Goal: Navigation & Orientation: Find specific page/section

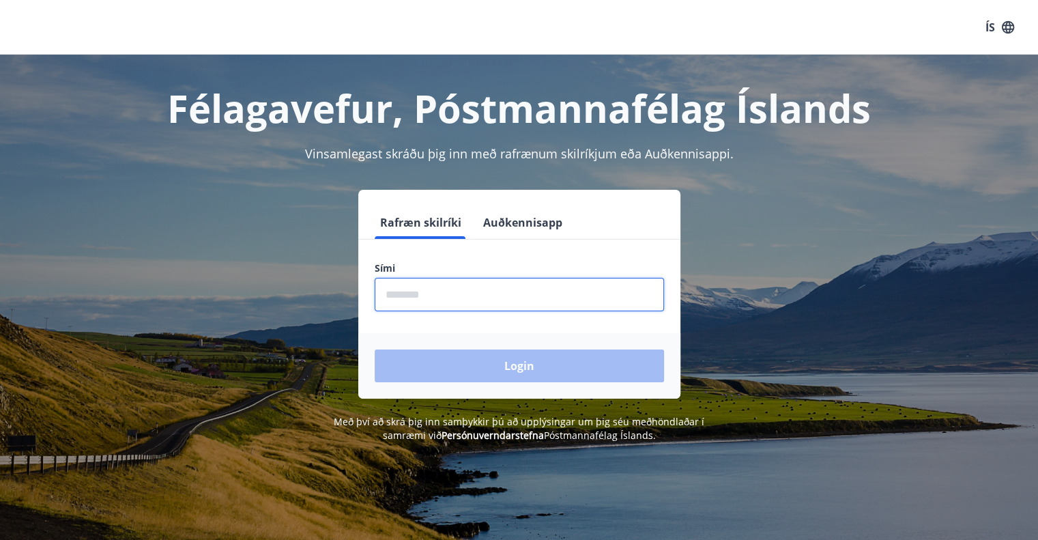
click at [472, 292] on input "phone" at bounding box center [519, 294] width 289 height 33
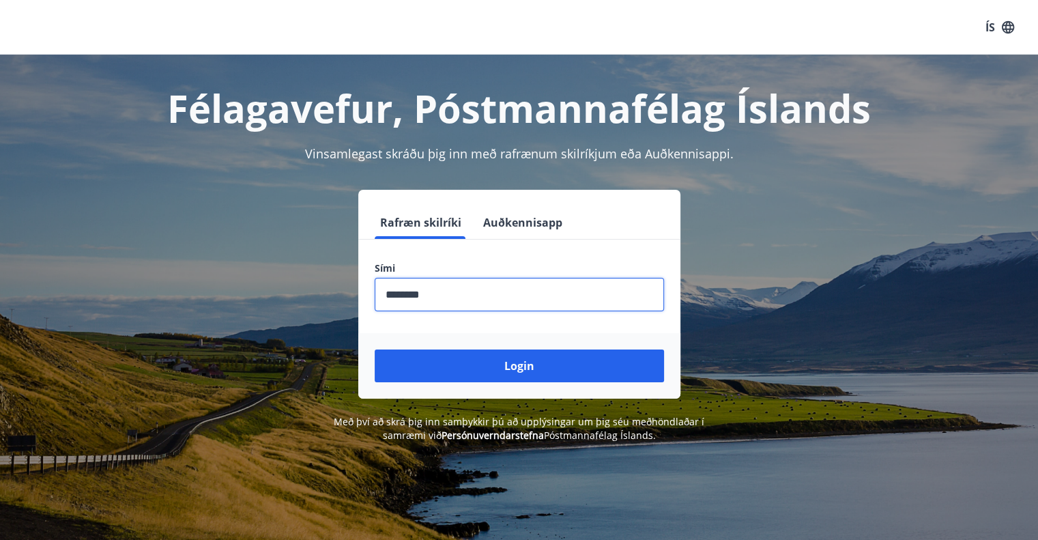
type input "********"
click at [375, 350] on button "Login" at bounding box center [519, 366] width 289 height 33
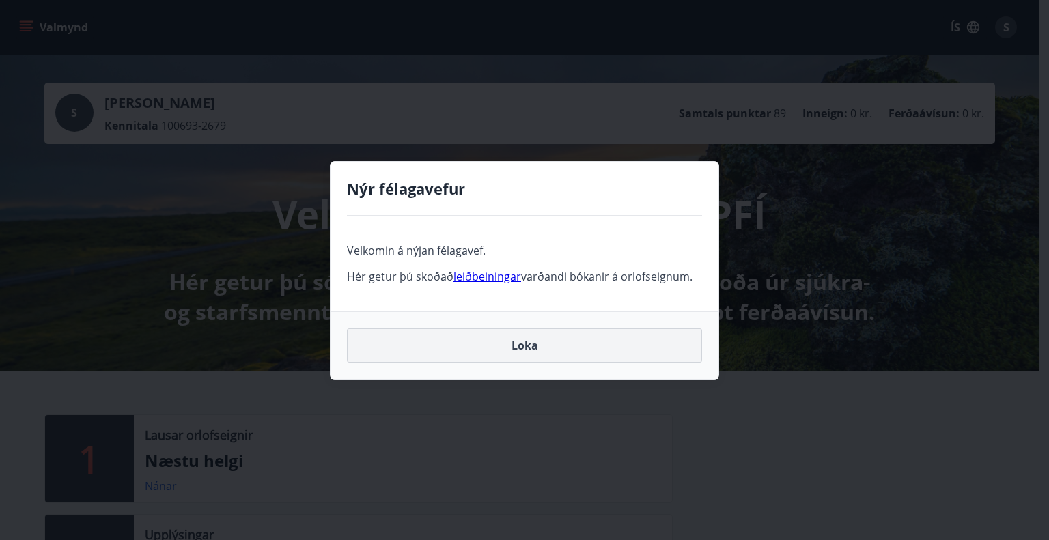
click at [526, 345] on button "Loka" at bounding box center [524, 345] width 355 height 34
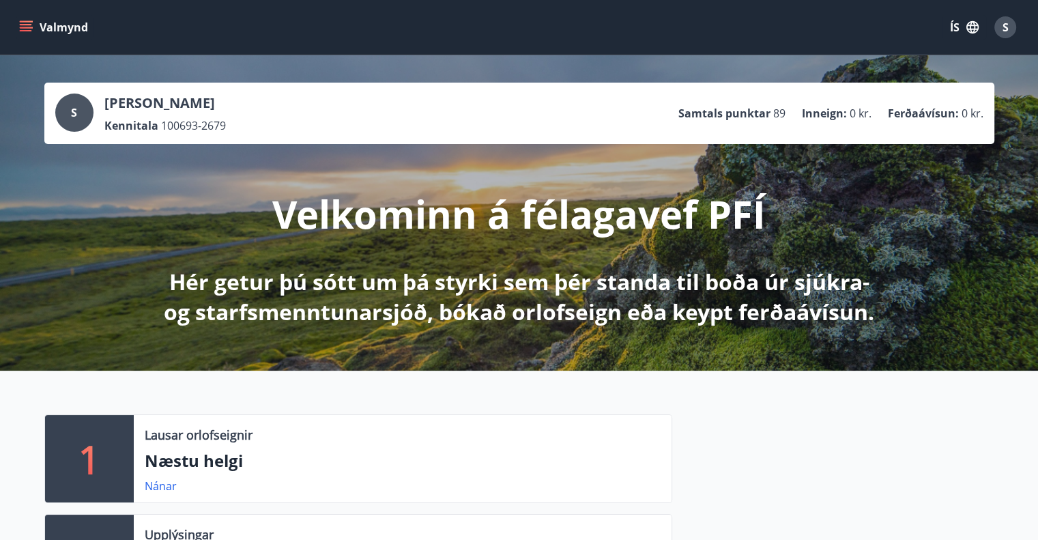
click at [28, 32] on icon "menu" at bounding box center [26, 27] width 14 height 14
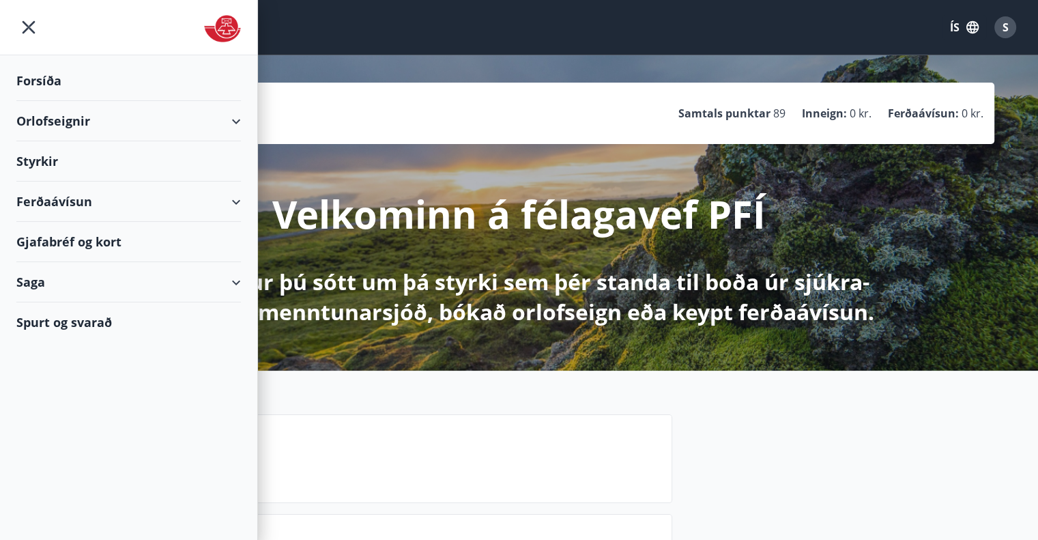
click at [133, 233] on div "Gjafabréf og kort" at bounding box center [128, 242] width 225 height 40
click at [28, 25] on icon "menu" at bounding box center [28, 27] width 25 height 25
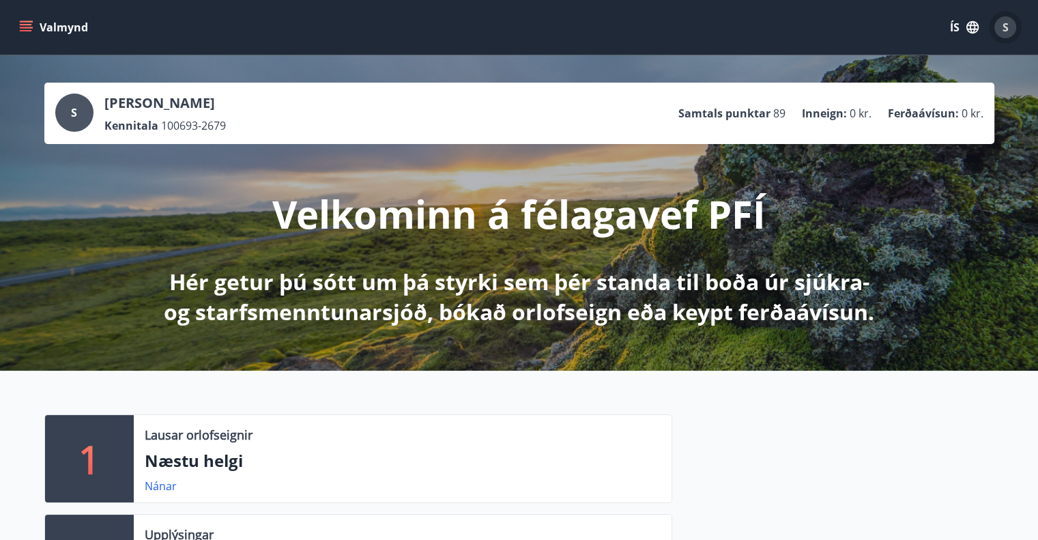
click at [1006, 25] on span "S" at bounding box center [1006, 27] width 6 height 15
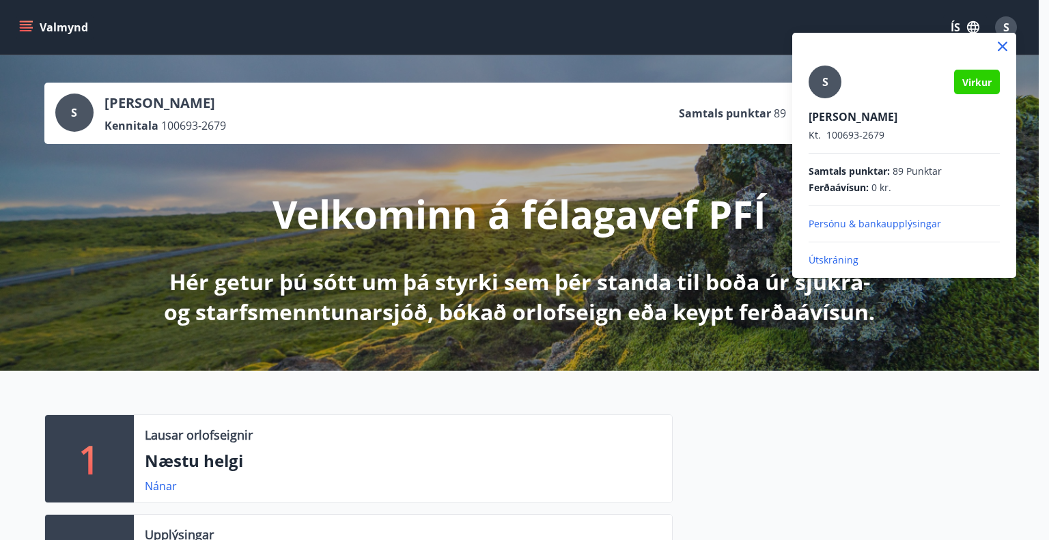
click at [831, 259] on p "Útskráning" at bounding box center [903, 260] width 191 height 14
